Goal: Submit feedback/report problem: Leave review/rating

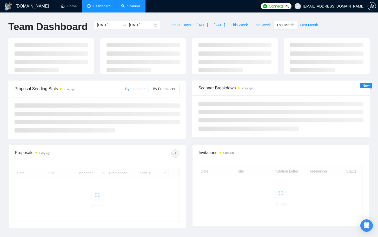
click at [130, 8] on link "Scanner" at bounding box center [130, 6] width 19 height 4
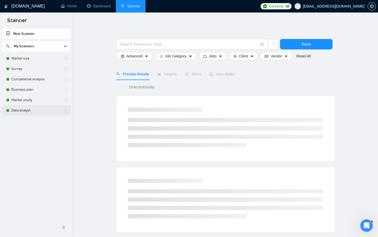
click at [22, 111] on link "Data analyst" at bounding box center [35, 110] width 49 height 10
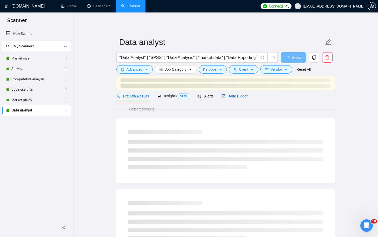
click at [237, 95] on span "Auto Bidder" at bounding box center [235, 96] width 26 height 4
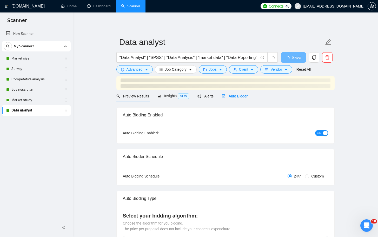
checkbox input "true"
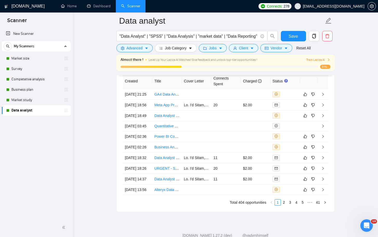
scroll to position [1371, 0]
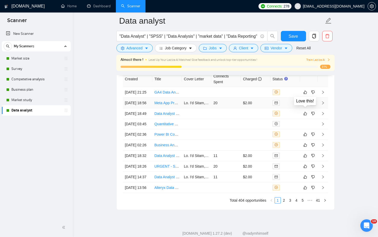
click at [312, 105] on icon "dislike" at bounding box center [313, 103] width 4 height 4
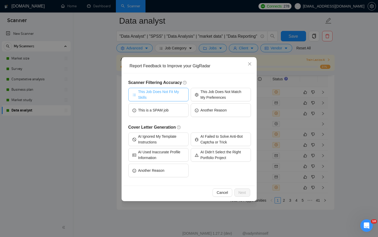
click at [151, 99] on span "This Job Does Not Fit My Skills" at bounding box center [161, 94] width 46 height 11
click at [246, 195] on span "Next" at bounding box center [243, 193] width 8 height 6
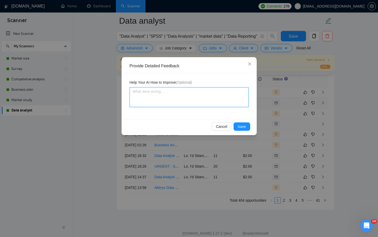
click at [166, 100] on textarea at bounding box center [189, 97] width 119 height 20
type textarea "t"
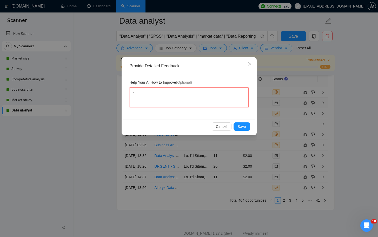
type textarea "th"
type textarea "the"
type textarea "they"
type textarea "they a"
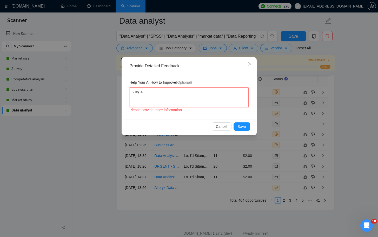
type textarea "they ar"
type textarea "they are"
type textarea "they are l"
type textarea "they are lo"
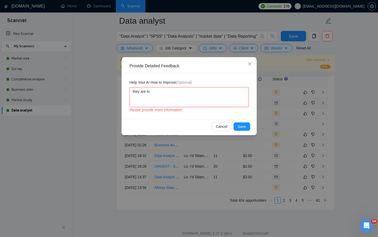
type textarea "they are loo"
type textarea "they are look"
type textarea "they are looki"
type textarea "they are lookin"
type textarea "they are looking"
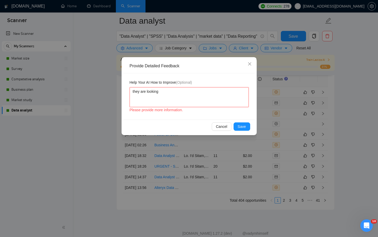
type textarea "they are looking"
type textarea "they are looking f"
type textarea "they are looking fo"
type textarea "they are looking for"
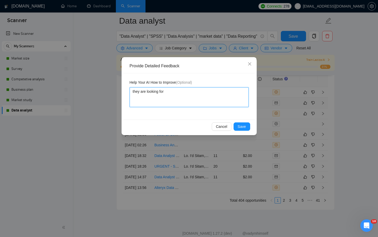
type textarea "they are looking for m"
type textarea "they are looking for ma"
type textarea "they are looking for mar"
type textarea "they are looking for [PERSON_NAME]"
type textarea "they are looking for marke"
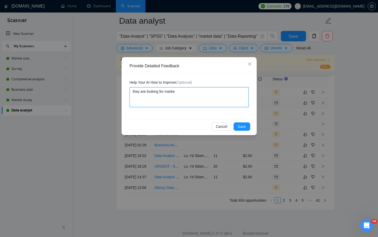
type textarea "they are looking for market"
type textarea "they are looking for marketi"
type textarea "they are looking for marketin"
type textarea "they are looking for marketing"
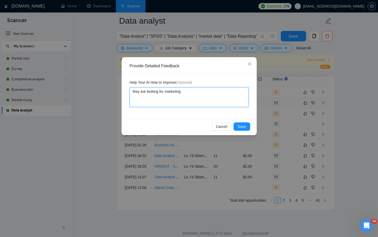
type textarea "they are looking for marketing s"
type textarea "they are looking for marketing st"
type textarea "they are looking for marketing str"
type textarea "they are looking for marketing stra"
type textarea "they are looking for marketing strat"
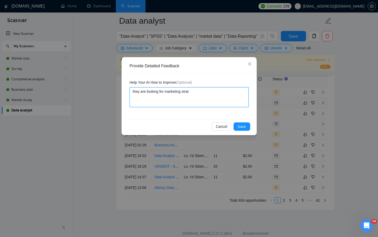
type textarea "they are looking for marketing strate"
type textarea "they are looking for marketing strateg"
type textarea "they are looking for marketing strategi"
type textarea "they are looking for marketing strategis"
type textarea "they are looking for marketing strategist"
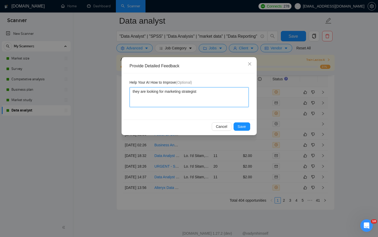
type textarea "they are looking for marketing strategist"
type textarea "they are looking for marketing strategist h"
type textarea "they are looking for marketing strategist he"
type textarea "they are looking for marketing strategist her"
type textarea "they are looking for marketing strategist here"
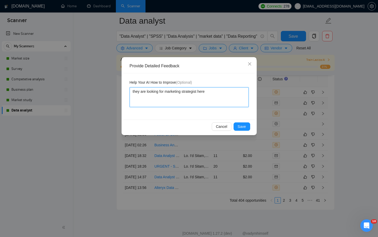
type textarea "they are looking for marketing strategist here"
type textarea "they are looking for marketing strategist here f"
type textarea "they are looking for marketing strategist here fo"
type textarea "they are looking for marketing strategist here for"
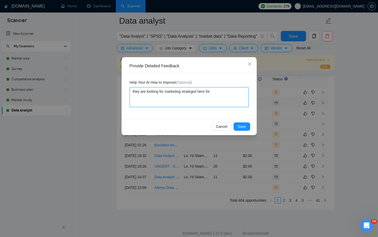
type textarea "they are looking for marketing strategist here for a"
type textarea "they are looking for marketing strategist here for ad"
type textarea "they are looking for marketing strategist here for ads"
type textarea "they are looking for marketing strategist here for ads,"
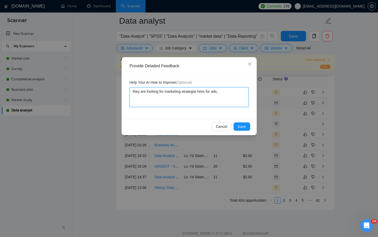
type textarea "they are looking for marketing strategist here for ads, n"
type textarea "they are looking for marketing strategist here for ads, no"
type textarea "they are looking for marketing strategist here for ads, not"
type textarea "they are looking for marketing strategist here for ads, not j"
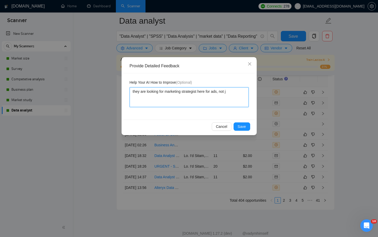
type textarea "they are looking for marketing strategist here for ads, not ju"
type textarea "they are looking for marketing strategist here for ads, not jus"
type textarea "they are looking for marketing strategist here for ads, not just"
type textarea "they are looking for marketing strategist here for ads, not just d"
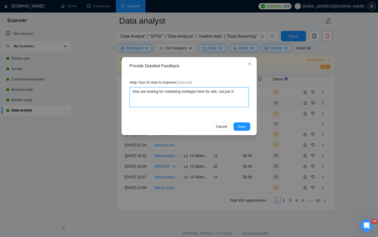
type textarea "they are looking for marketing strategist here for ads, not just da"
type textarea "they are looking for marketing strategist here for ads, not just dat"
type textarea "they are looking for marketing strategist here for ads, not just data"
type textarea "they are looking for marketing strategist here for ads, not just data a"
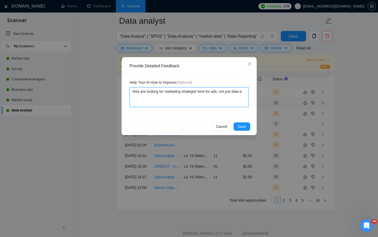
type textarea "they are looking for marketing strategist here for ads, not just data an"
type textarea "they are looking for marketing strategist here for ads, not just data [PERSON_N…"
type textarea "they are looking for marketing strategist here for ads, not just data anal"
type textarea "they are looking for marketing strategist here for ads, not just data analy"
type textarea "they are looking for marketing strategist here for ads, not just data analys"
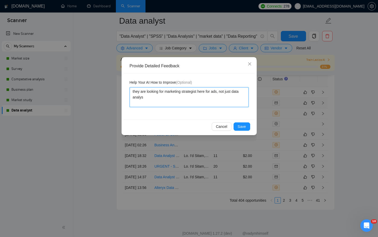
type textarea "they are looking for marketing strategist here for ads, not just data analysi"
type textarea "they are looking for marketing strategist here for ads, not just data analysis"
click at [237, 127] on button "Save" at bounding box center [242, 126] width 17 height 8
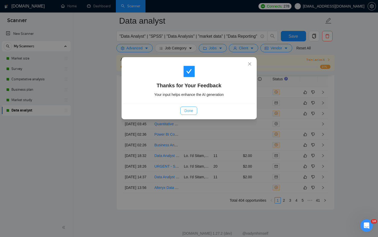
click at [188, 111] on span "Done" at bounding box center [189, 111] width 9 height 6
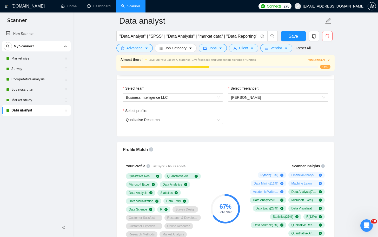
scroll to position [253, 0]
